Goal: Task Accomplishment & Management: Use online tool/utility

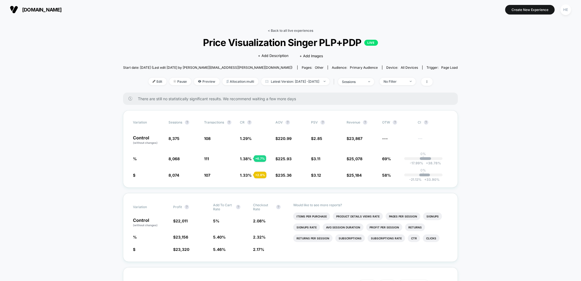
click at [286, 31] on link "< Back to all live experiences" at bounding box center [290, 30] width 45 height 4
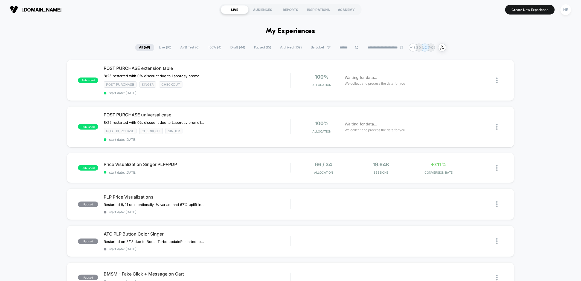
click at [161, 46] on span "Live ( 10 )" at bounding box center [165, 47] width 21 height 7
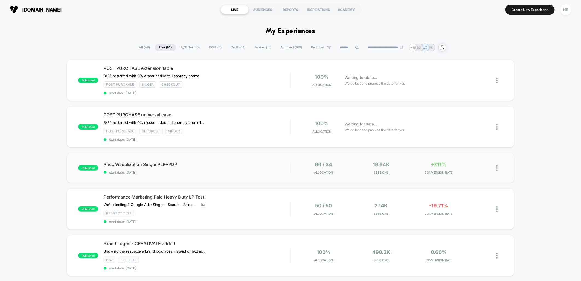
click at [264, 159] on div "published Price Visualization Singer PLP+PDP start date: [DATE] 66 / 34 Allocat…" at bounding box center [290, 168] width 447 height 30
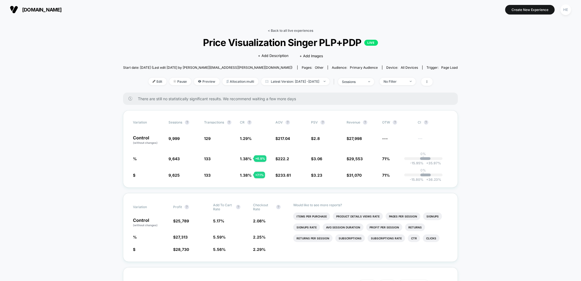
click at [293, 29] on link "< Back to all live experiences" at bounding box center [290, 30] width 45 height 4
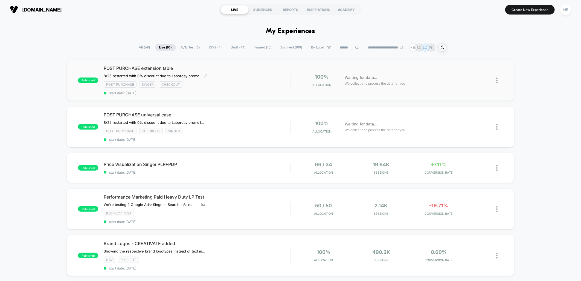
click at [257, 75] on div "POST PURCHASE extension table ﻿8/25 restarted with 0% discount due to Laborday …" at bounding box center [197, 80] width 187 height 30
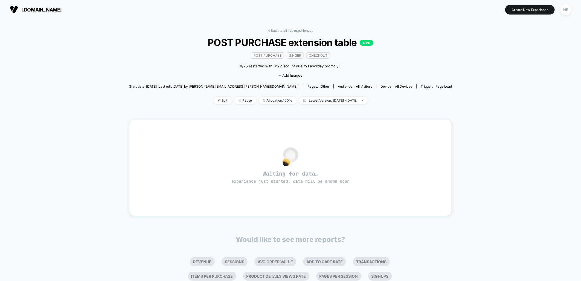
click at [294, 28] on div "< Back to all live experiences POST PURCHASE extension table LIVE Post Purchase…" at bounding box center [290, 168] width 323 height 287
click at [289, 30] on link "< Back to all live experiences" at bounding box center [290, 30] width 45 height 4
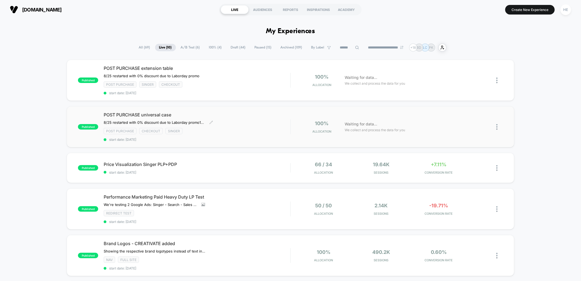
click at [272, 115] on span "POST PURCHASE universal case" at bounding box center [197, 114] width 187 height 5
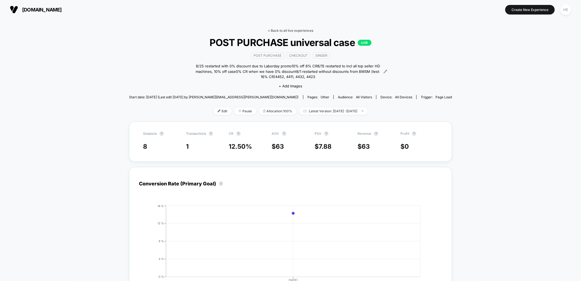
click at [284, 31] on link "< Back to all live experiences" at bounding box center [290, 30] width 45 height 4
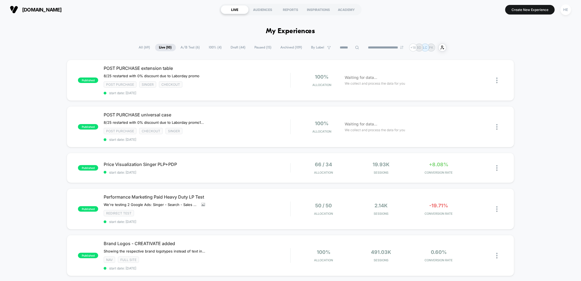
click at [531, 129] on div "published POST PURCHASE extension table ﻿8/25 restarted with 0% discount due to…" at bounding box center [290, 282] width 581 height 444
click at [30, 92] on div "published POST PURCHASE extension table ﻿8/25 restarted with 0% discount due to…" at bounding box center [290, 282] width 581 height 444
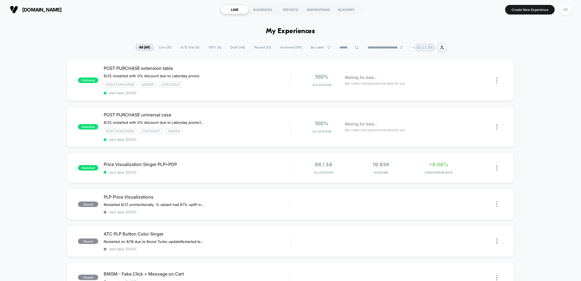
drag, startPoint x: 161, startPoint y: 45, endPoint x: 169, endPoint y: 53, distance: 11.6
click at [161, 45] on span "Live ( 10 )" at bounding box center [165, 47] width 21 height 7
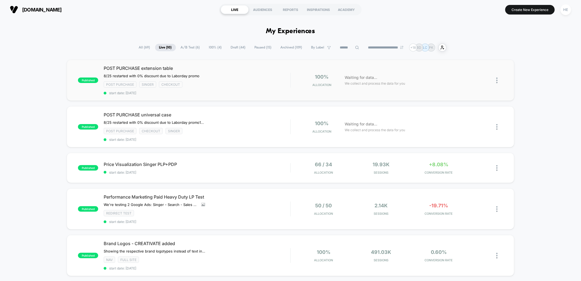
click at [217, 81] on div "Post Purchase Singer checkout" at bounding box center [197, 84] width 187 height 6
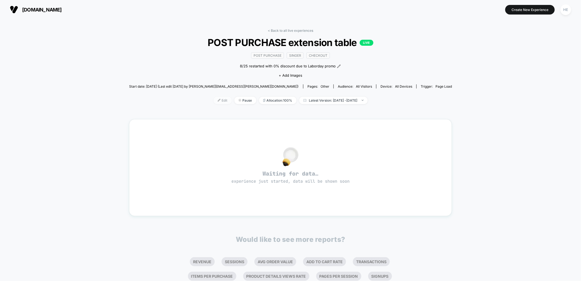
click at [217, 100] on span "Edit" at bounding box center [223, 100] width 18 height 7
